Goal: Task Accomplishment & Management: Manage account settings

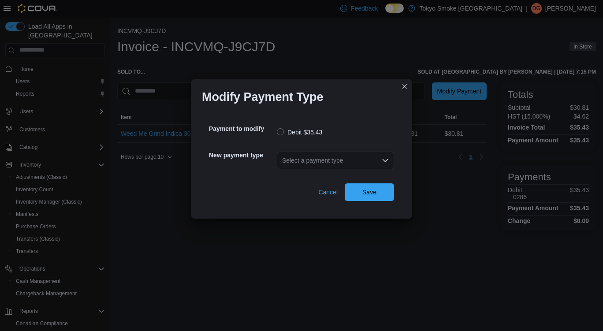
click at [354, 166] on div "Select a payment type" at bounding box center [335, 161] width 117 height 18
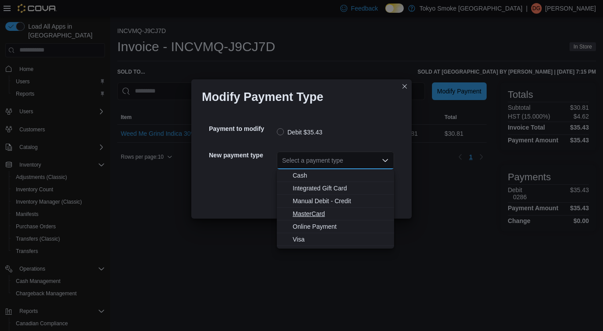
click at [306, 217] on span "MasterCard" at bounding box center [341, 213] width 96 height 9
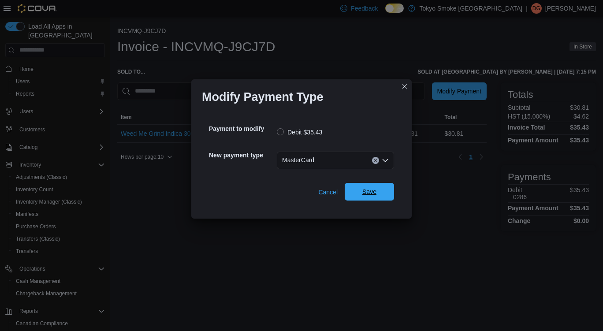
click at [359, 199] on span "Save" at bounding box center [369, 192] width 39 height 18
click at [316, 158] on div "Select a payment type" at bounding box center [335, 161] width 117 height 18
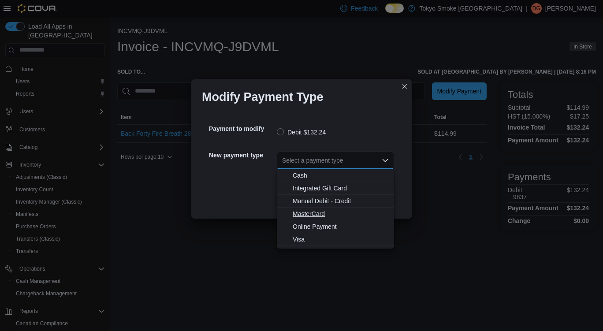
click at [316, 218] on span "MasterCard" at bounding box center [341, 213] width 96 height 9
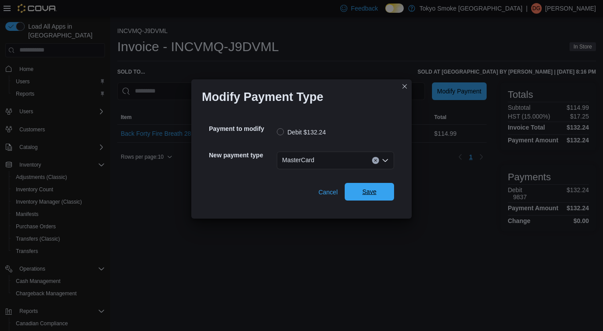
click at [365, 188] on span "Save" at bounding box center [369, 191] width 14 height 9
click at [369, 163] on div "Select a payment type" at bounding box center [335, 161] width 117 height 18
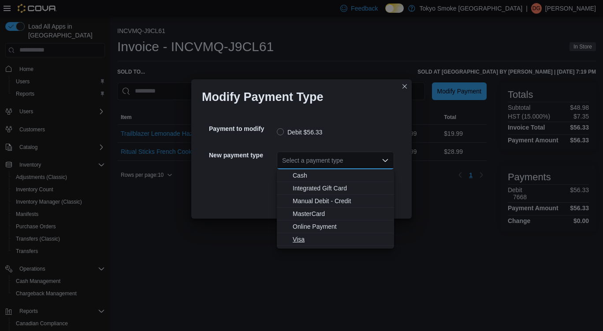
click at [308, 241] on span "Visa" at bounding box center [341, 239] width 96 height 9
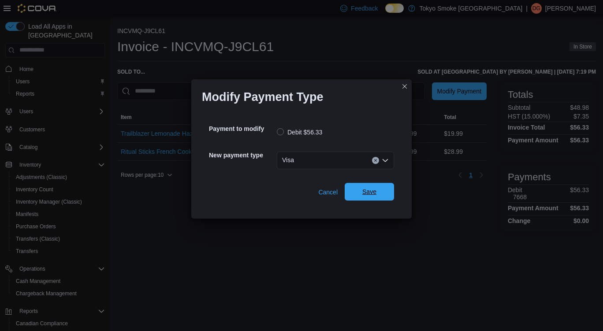
click at [370, 197] on span "Save" at bounding box center [369, 192] width 39 height 18
